Goal: Information Seeking & Learning: Understand process/instructions

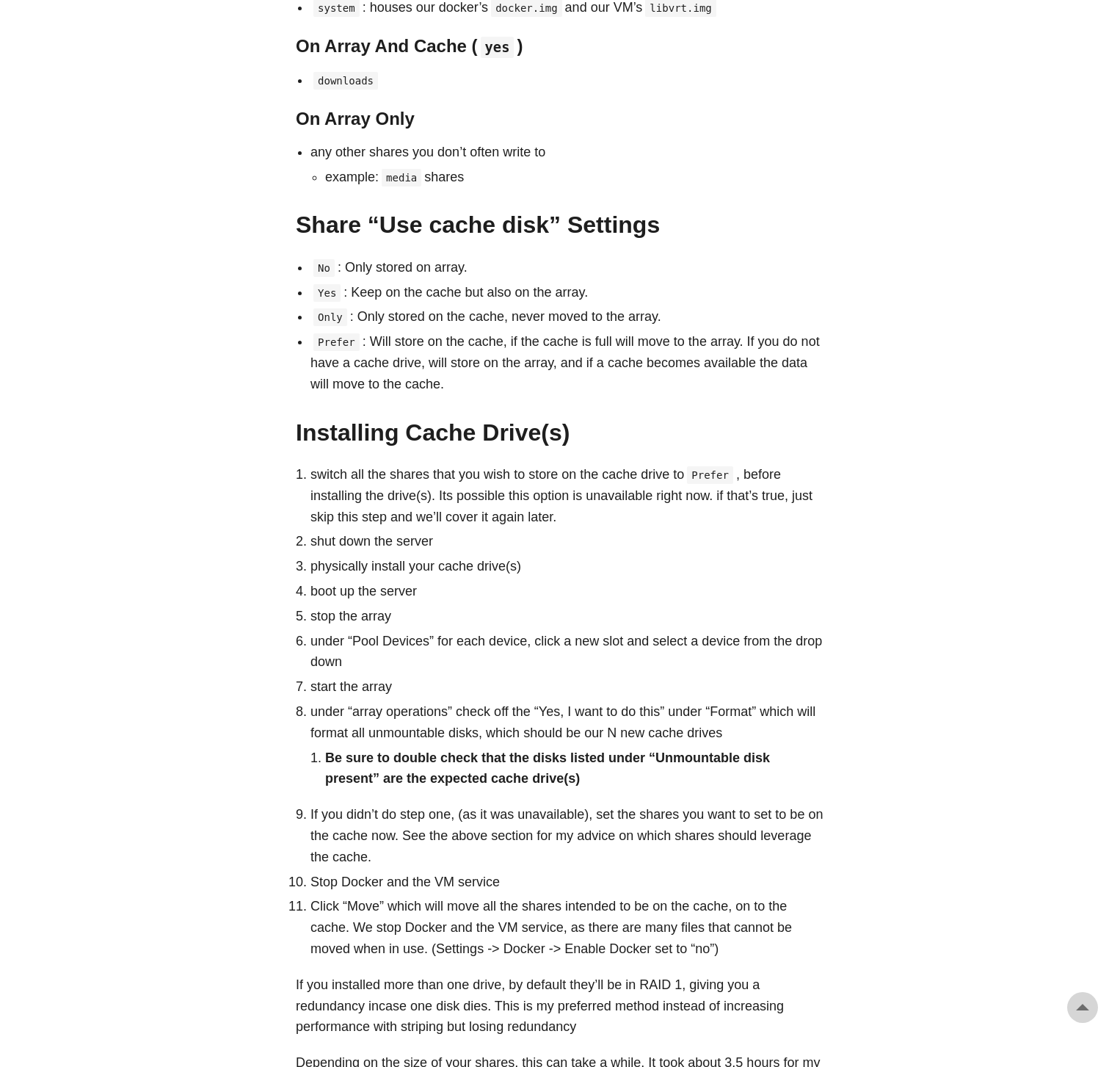
scroll to position [1247, 0]
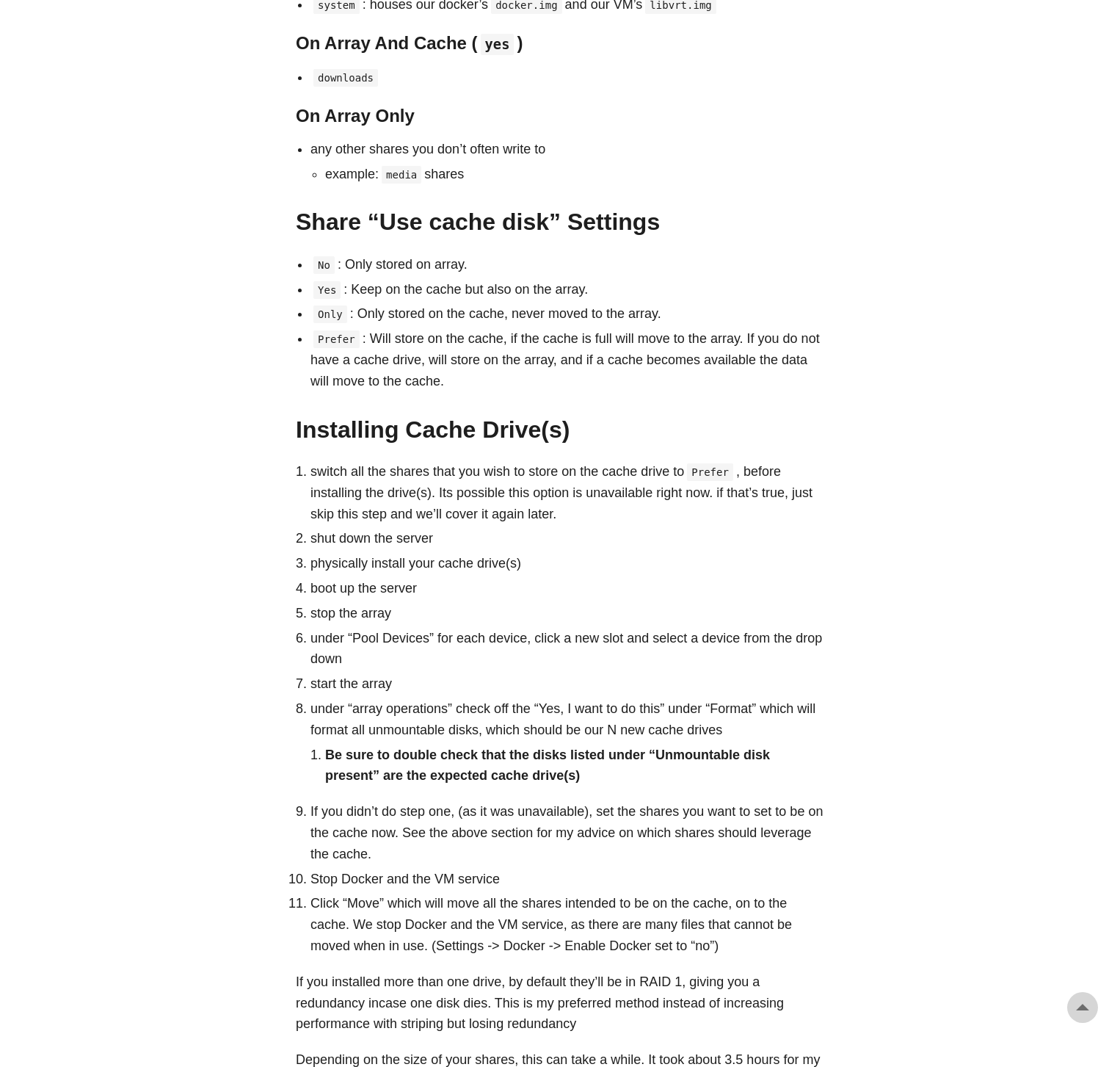
click at [713, 334] on li "Prefer : Will store on the cache, if the cache is full will move to the array. …" at bounding box center [568, 359] width 514 height 63
click at [657, 320] on li "Only : Only stored on the cache, never moved to the array." at bounding box center [568, 314] width 514 height 21
click at [639, 316] on li "Only : Only stored on the cache, never moved to the array." at bounding box center [568, 314] width 514 height 21
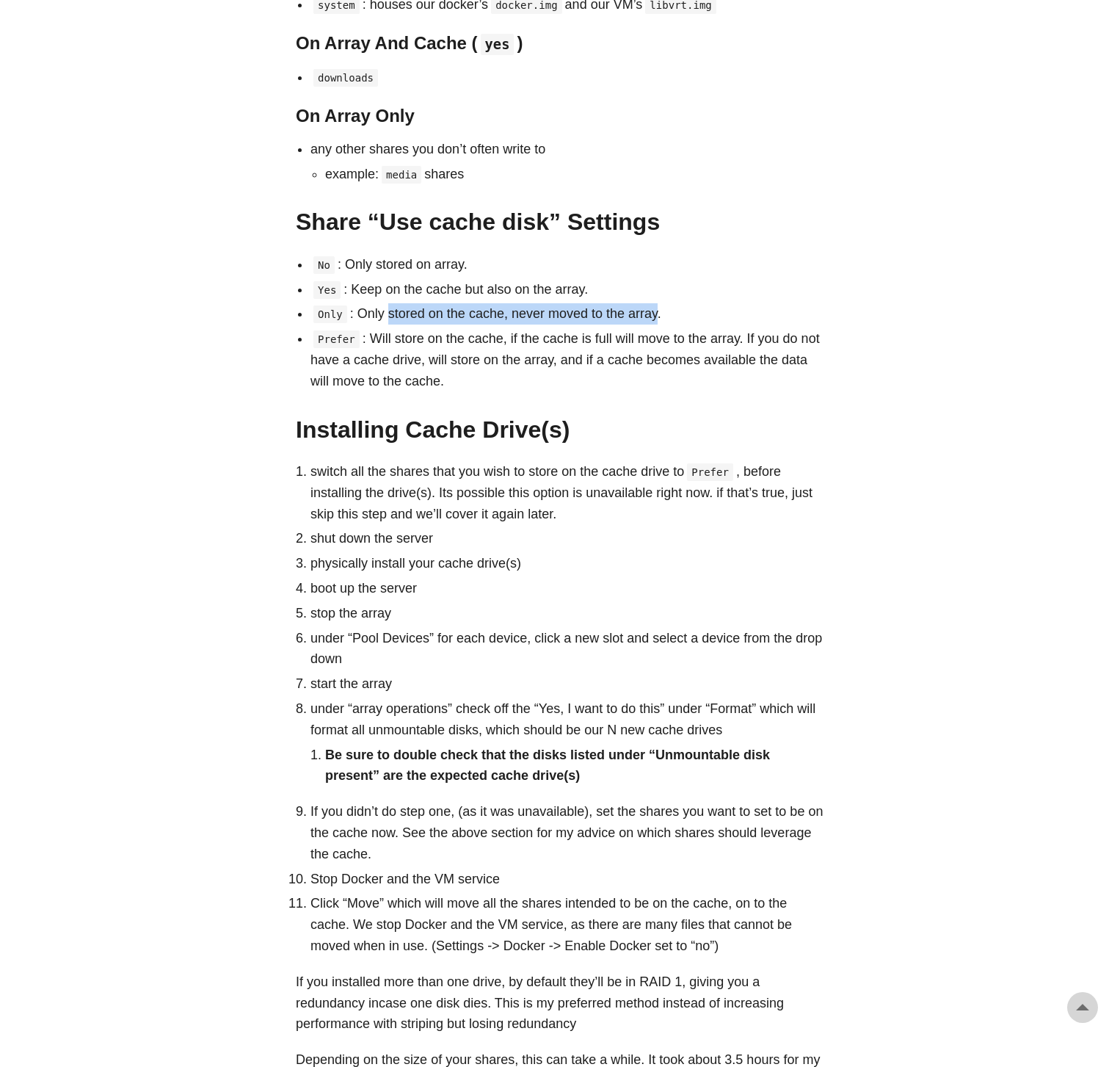
drag, startPoint x: 639, startPoint y: 316, endPoint x: 389, endPoint y: 310, distance: 250.1
click at [389, 310] on li "Only : Only stored on the cache, never moved to the array." at bounding box center [568, 314] width 514 height 21
click at [412, 225] on h2 "Share “Use cache disk” Settings #" at bounding box center [560, 221] width 529 height 28
drag, startPoint x: 412, startPoint y: 225, endPoint x: 496, endPoint y: 227, distance: 84.0
click at [496, 227] on h2 "Share “Use cache disk” Settings #" at bounding box center [560, 221] width 529 height 28
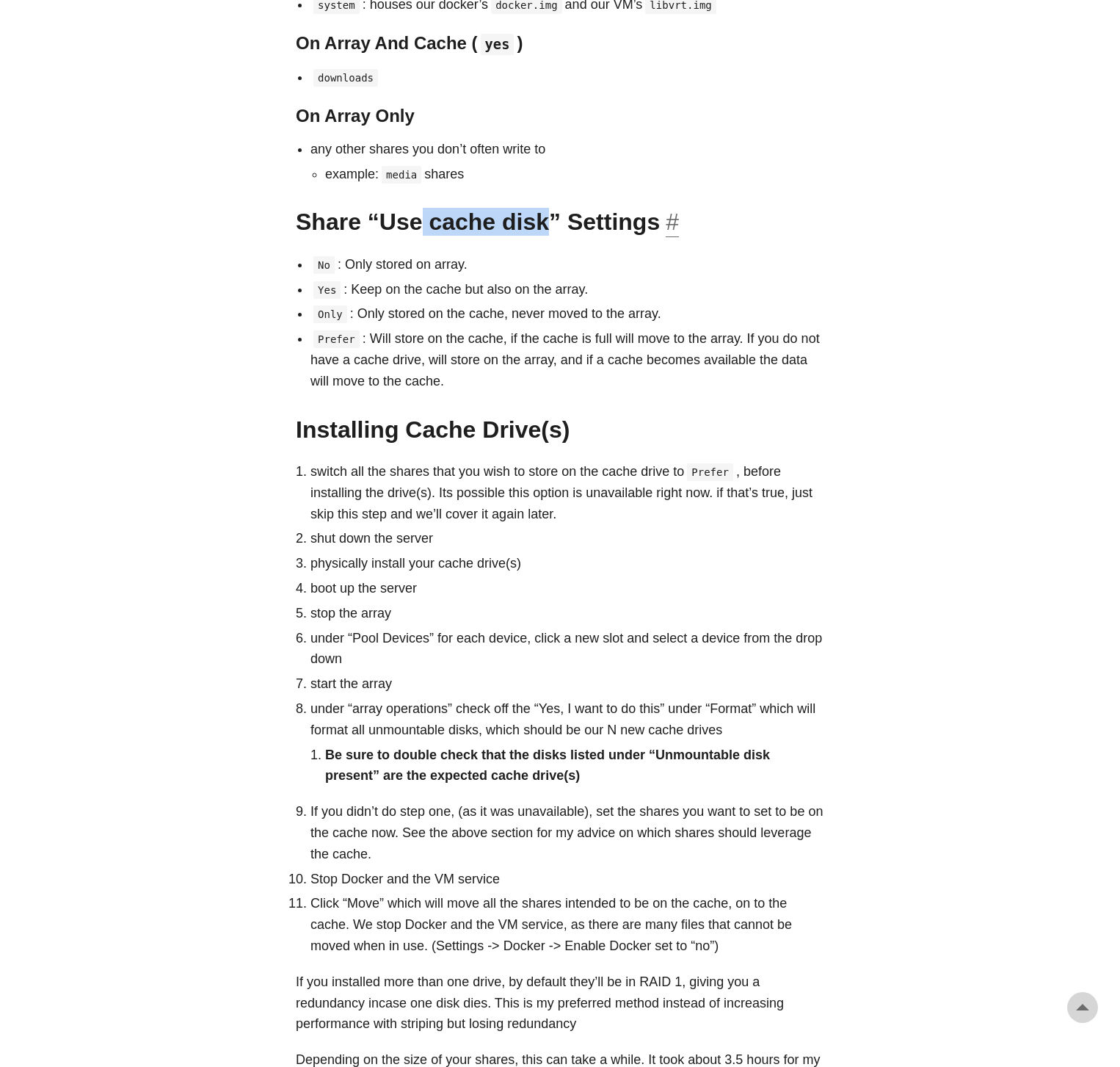
copy h2 "cache disk"
click at [579, 304] on li "Only : Only stored on the cache, never moved to the array." at bounding box center [568, 314] width 514 height 21
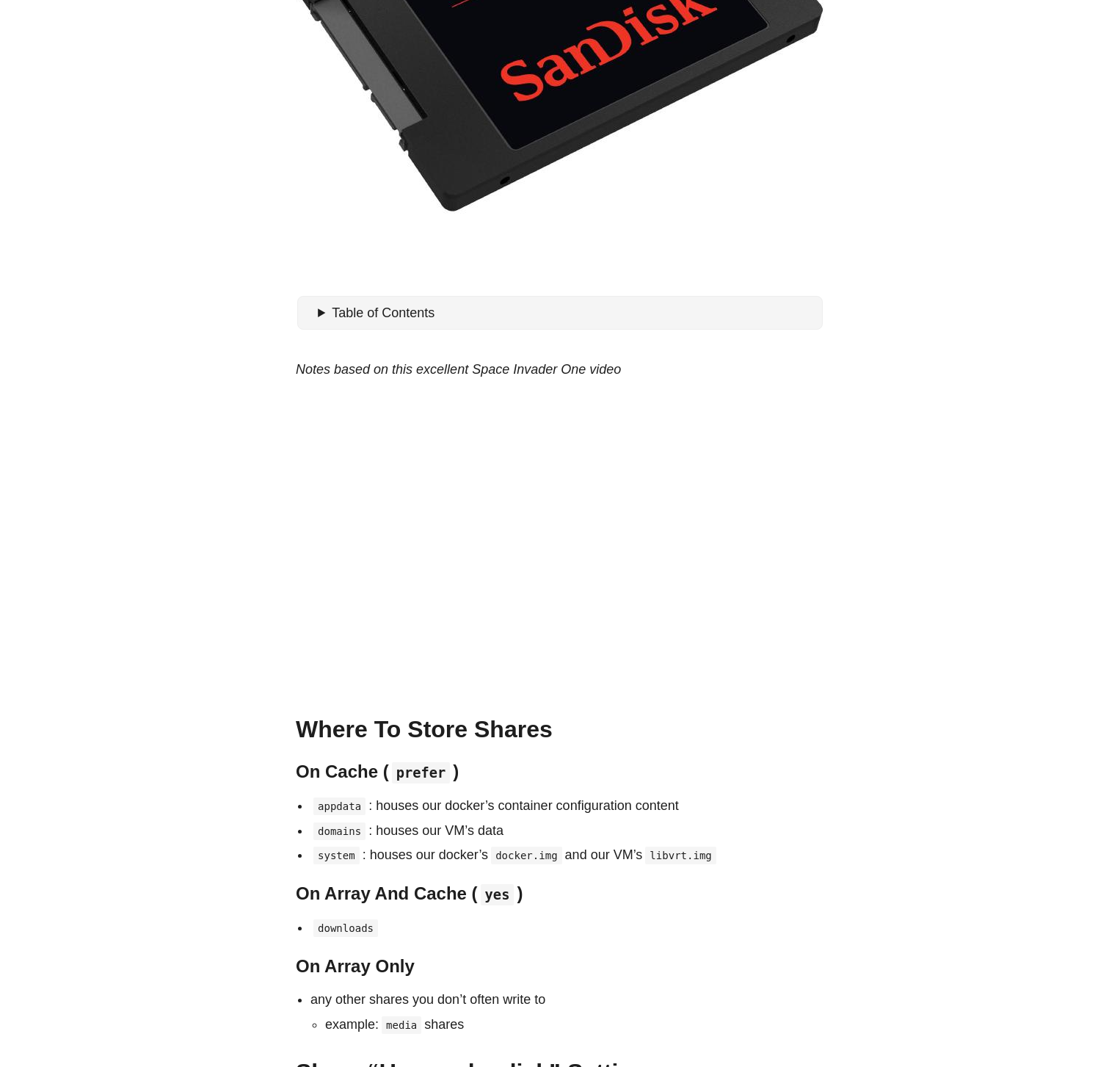
scroll to position [400, 0]
